Goal: Find specific page/section: Find specific page/section

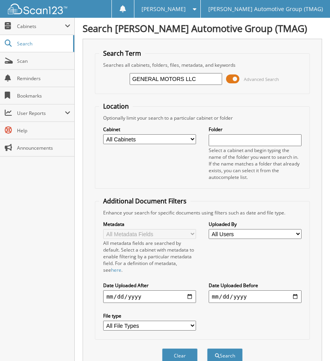
type input "GENERAL MOTORS LLC"
click at [207, 348] on button "Search" at bounding box center [225, 355] width 36 height 15
click at [56, 60] on span "Scan" at bounding box center [43, 61] width 53 height 7
click at [39, 23] on span "Cabinets" at bounding box center [41, 26] width 48 height 7
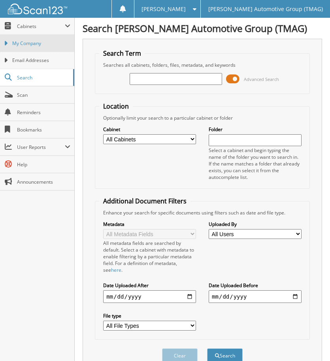
click at [42, 42] on span "My Company" at bounding box center [41, 43] width 58 height 7
